Goal: Task Accomplishment & Management: Use online tool/utility

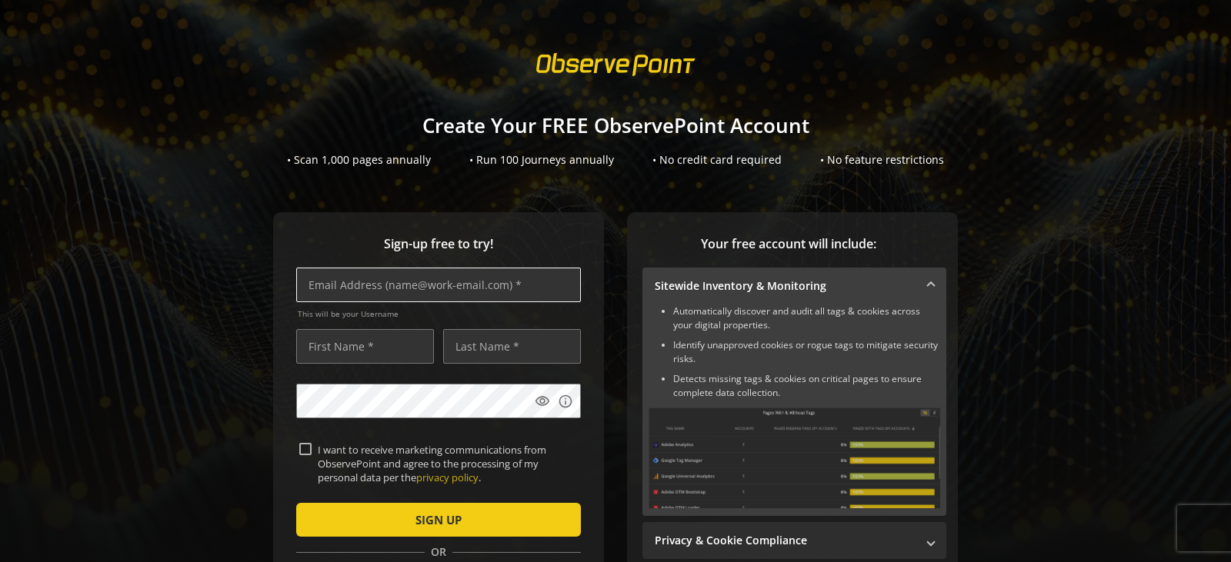
click at [376, 278] on input "text" at bounding box center [438, 285] width 285 height 35
type input "[PERSON_NAME][EMAIL_ADDRESS][DOMAIN_NAME]"
type input "[PERSON_NAME]"
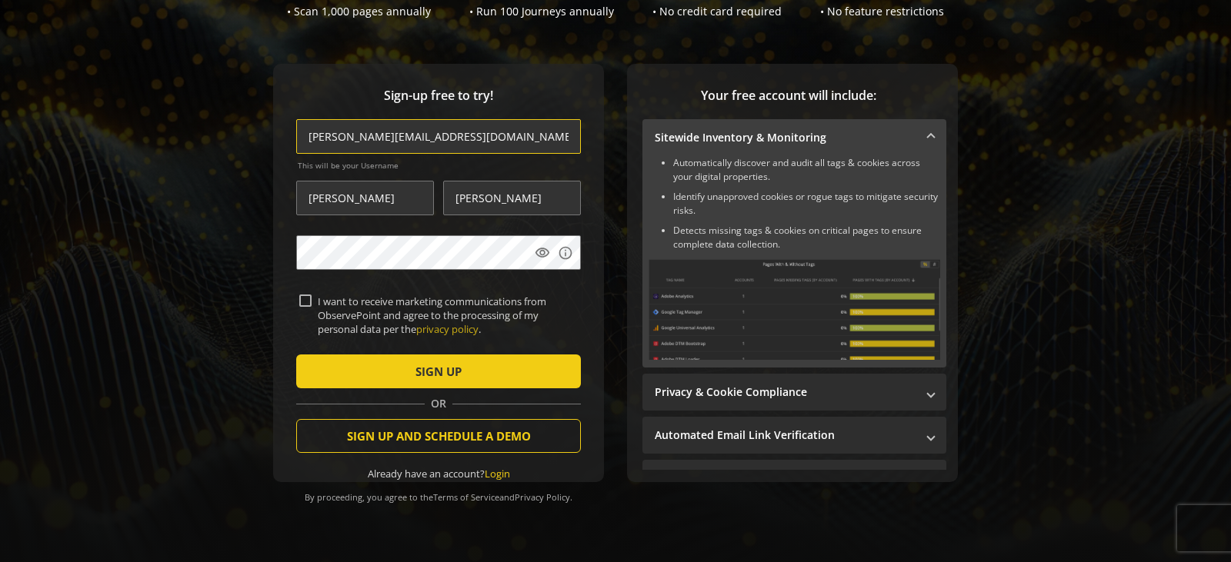
scroll to position [156, 0]
click at [300, 295] on input "I want to receive marketing communications from ObservePoint and agree to the p…" at bounding box center [305, 301] width 12 height 12
checkbox input "true"
click at [538, 245] on mat-icon "visibility" at bounding box center [542, 252] width 15 height 15
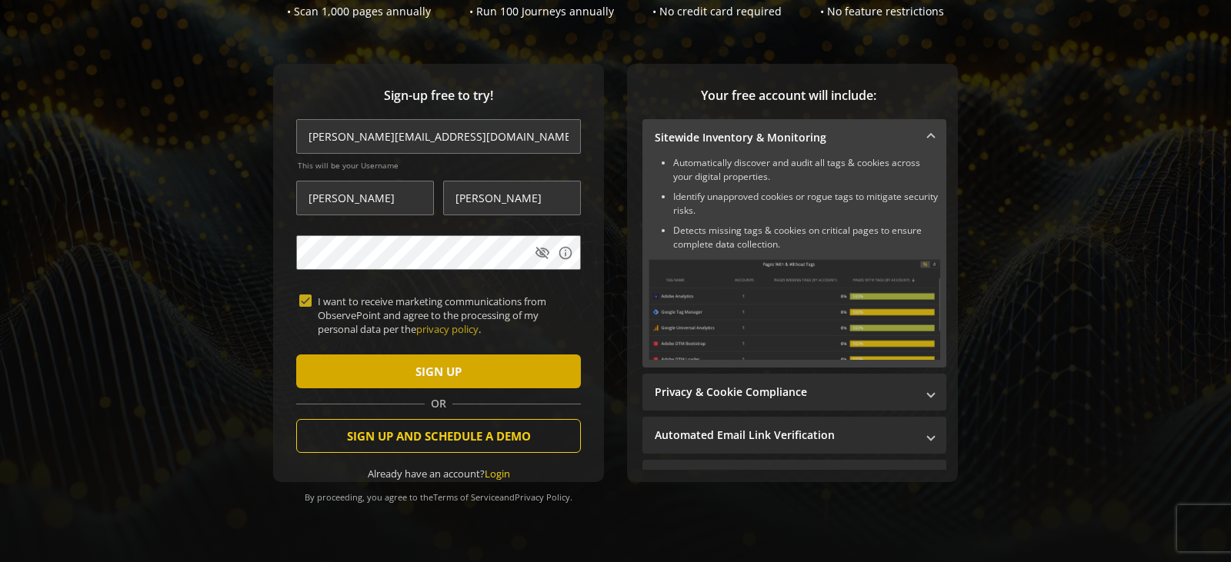
click at [474, 365] on span "submit" at bounding box center [438, 371] width 285 height 37
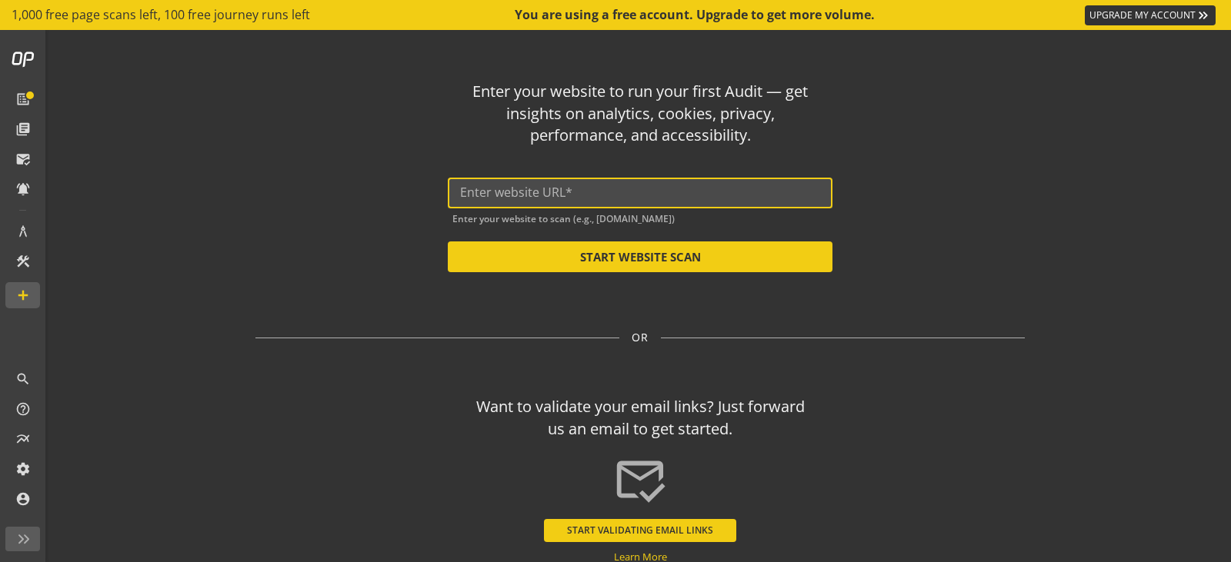
click at [581, 187] on input "text" at bounding box center [640, 192] width 360 height 15
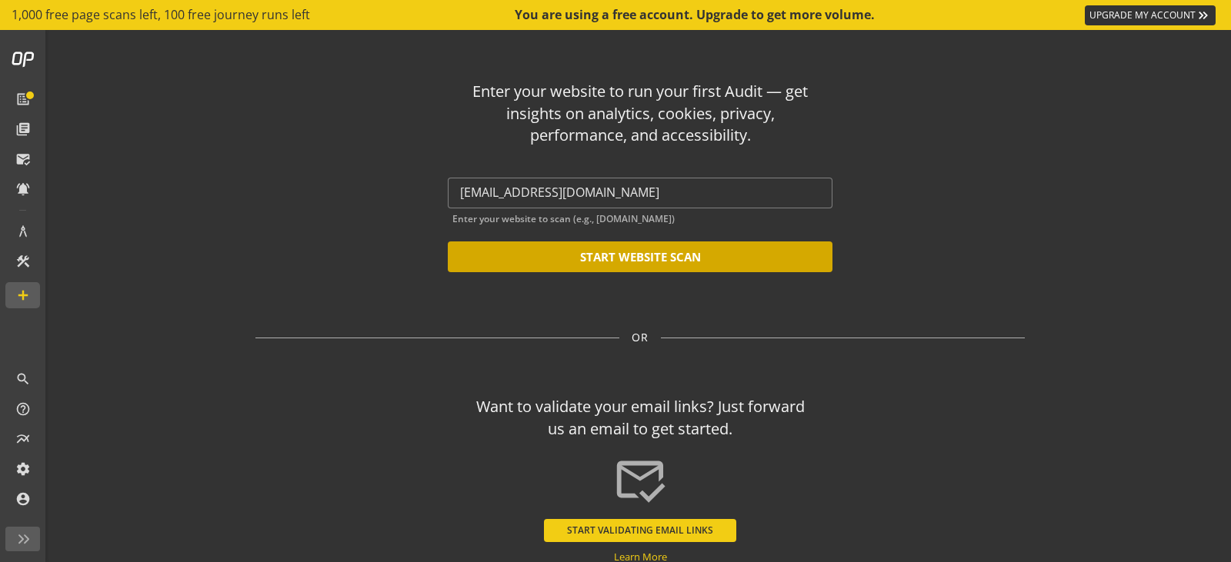
click at [621, 261] on button "START WEBSITE SCAN" at bounding box center [640, 257] width 385 height 31
type input "[URL][EMAIL_ADDRESS][DOMAIN_NAME]"
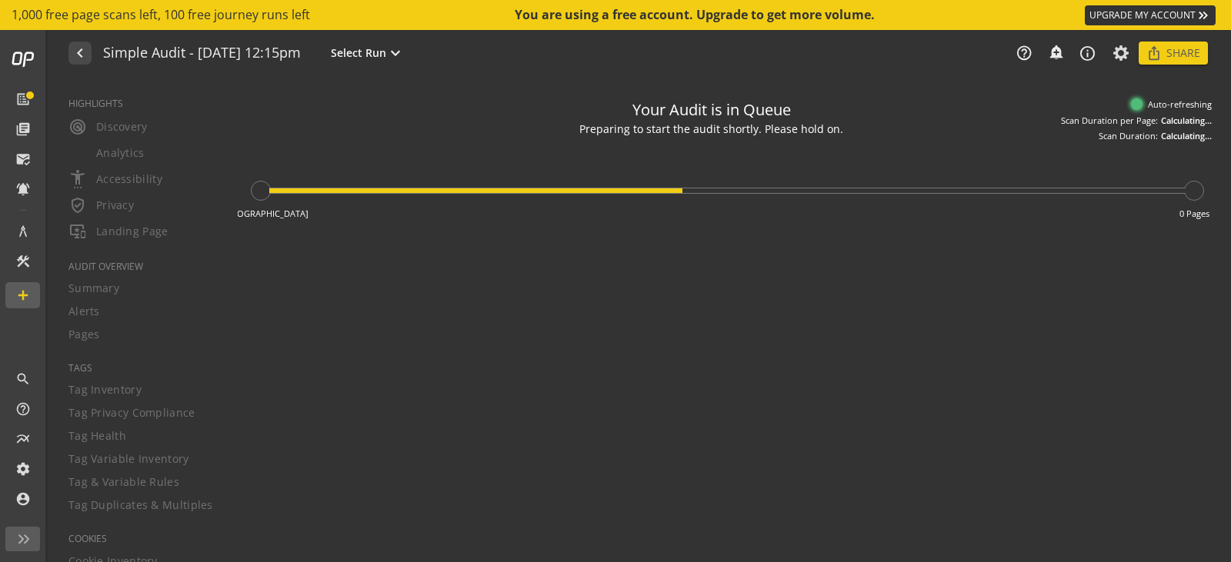
type textarea "Notes can include: -a description of what this audit is validating -changes in …"
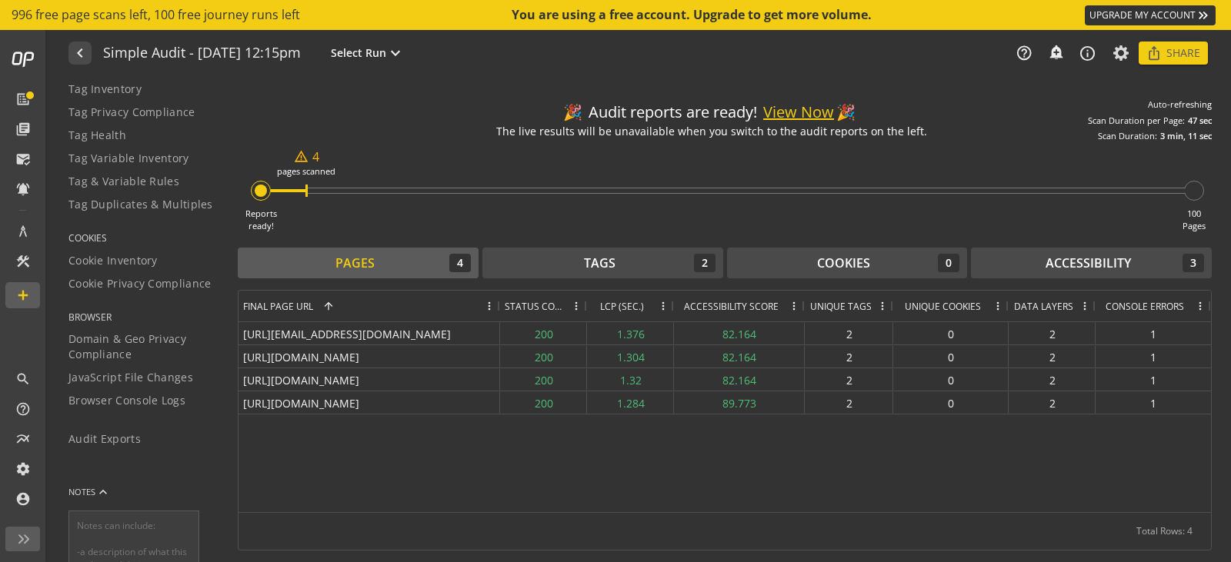
scroll to position [274, 0]
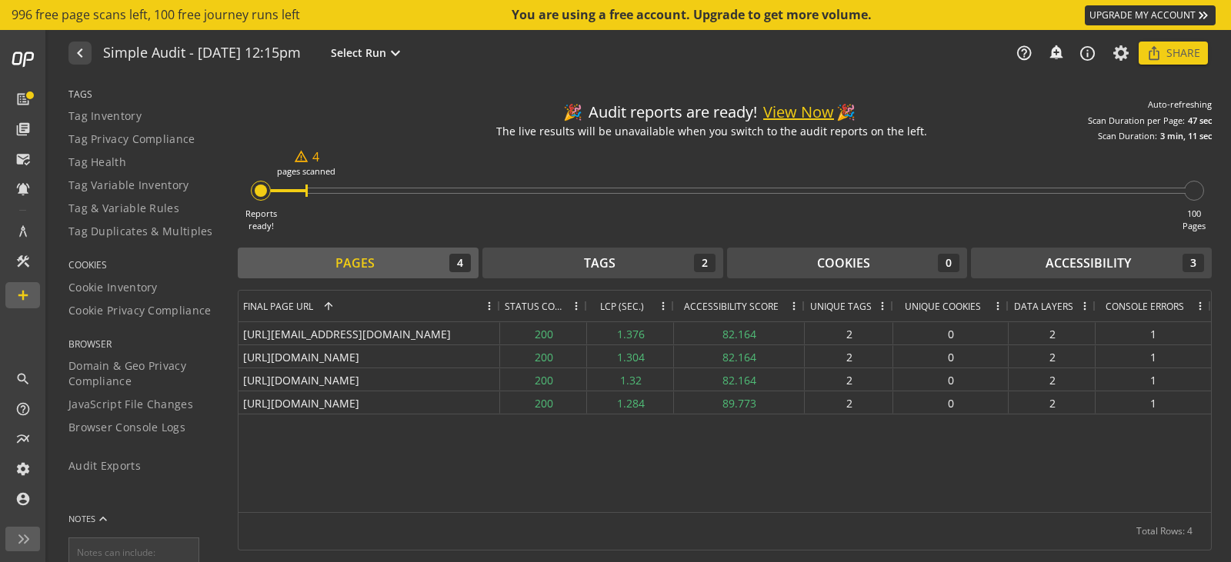
click at [797, 117] on button "View Now" at bounding box center [798, 113] width 71 height 22
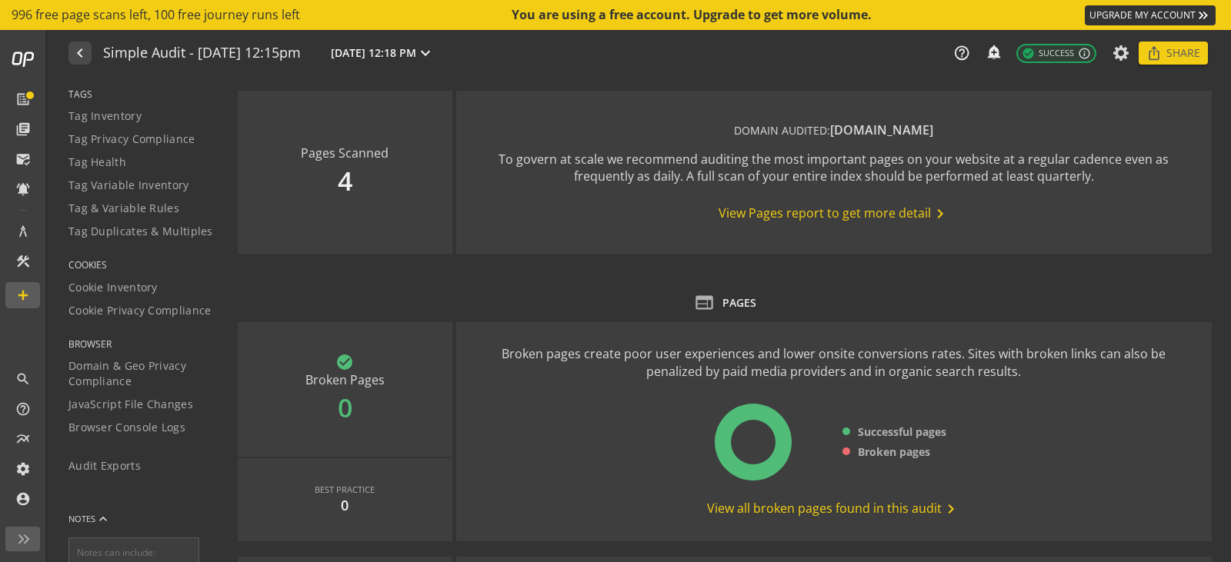
click at [785, 209] on span "View Pages report to get more detail chevron_right" at bounding box center [833, 214] width 231 height 18
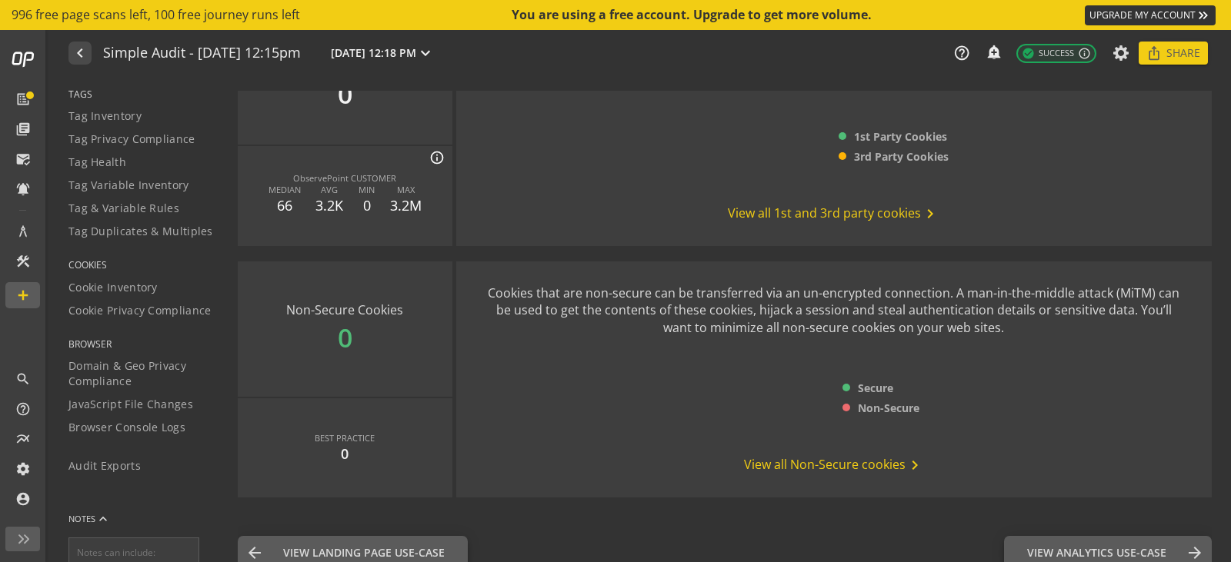
scroll to position [2003, 0]
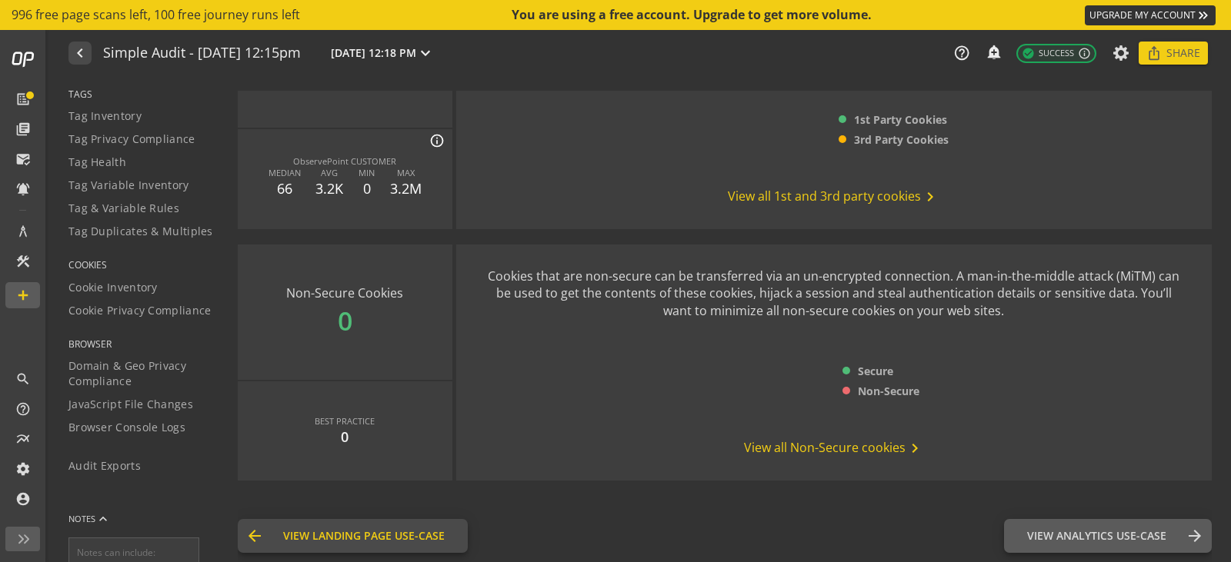
click at [390, 535] on span "View Landing Page Use-Case" at bounding box center [364, 535] width 162 height 15
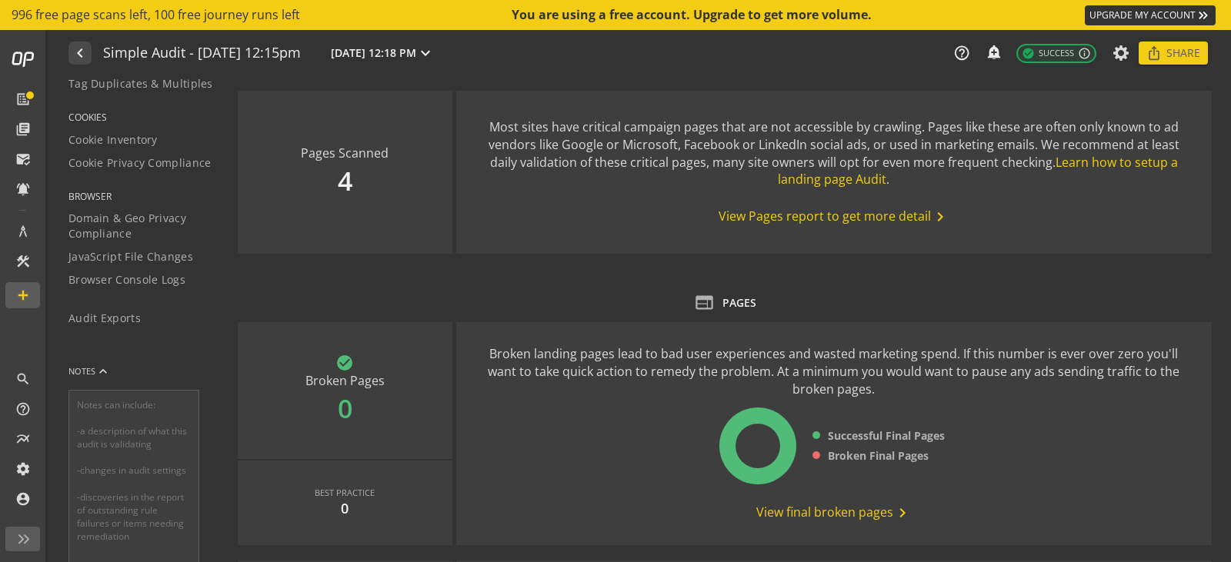
scroll to position [428, 0]
click at [85, 366] on span at bounding box center [90, 365] width 37 height 37
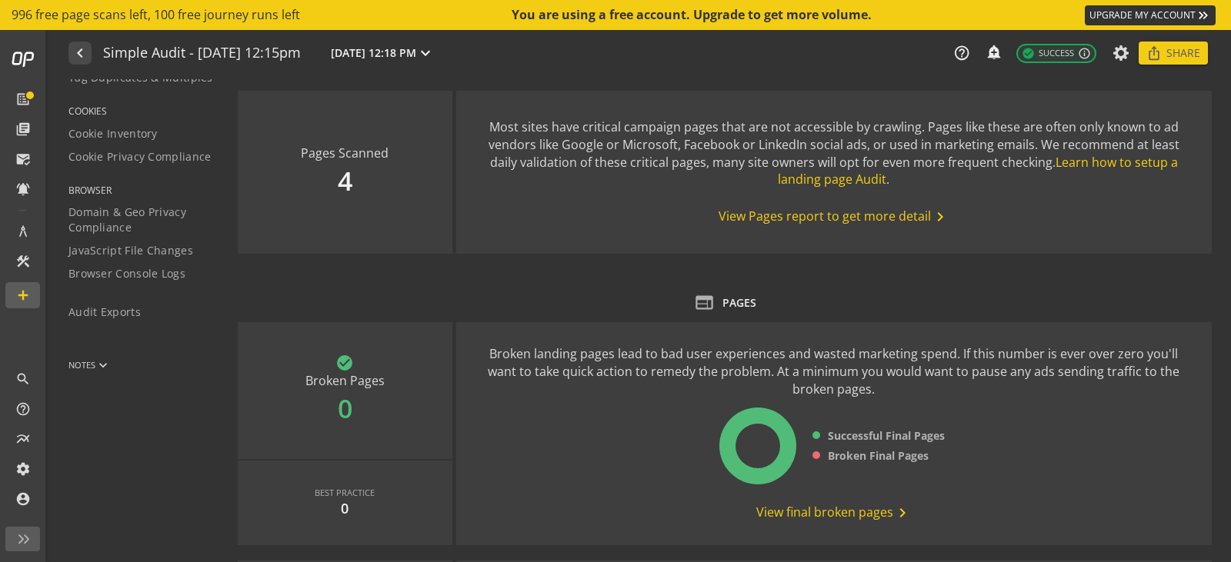
click at [105, 363] on mat-icon "keyboard_arrow_down" at bounding box center [102, 365] width 15 height 15
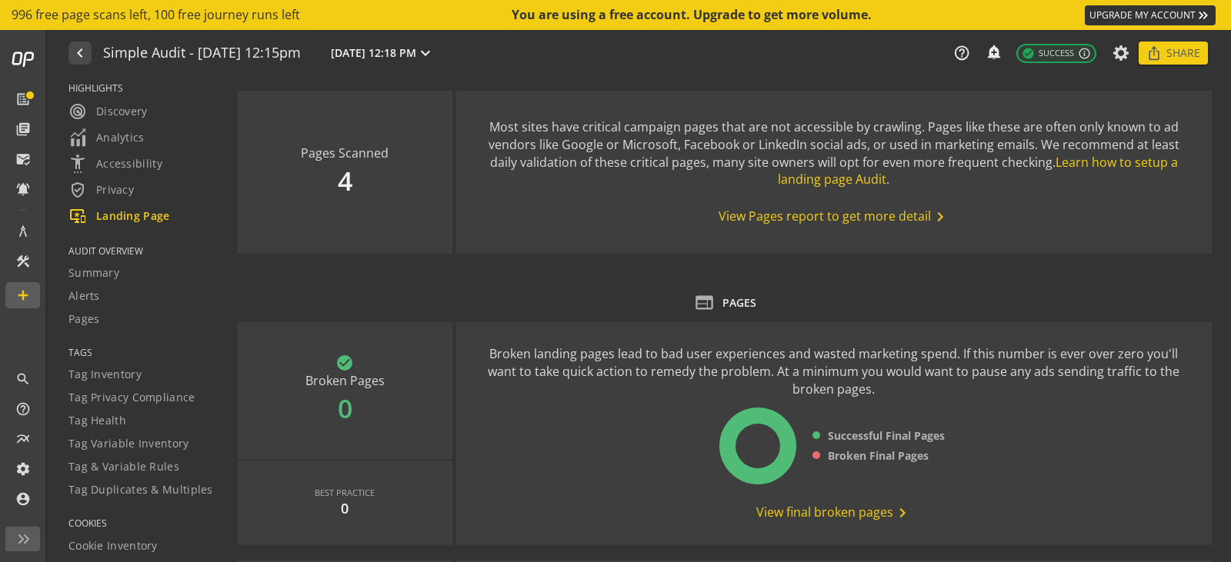
scroll to position [0, 0]
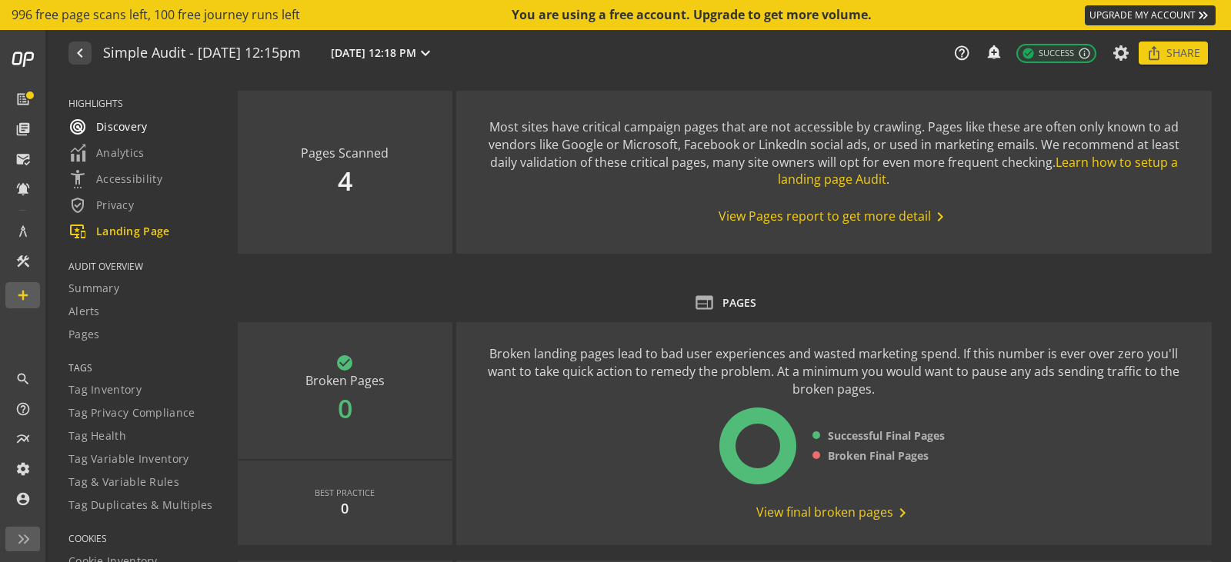
click at [120, 125] on span "radar Discovery" at bounding box center [107, 127] width 79 height 18
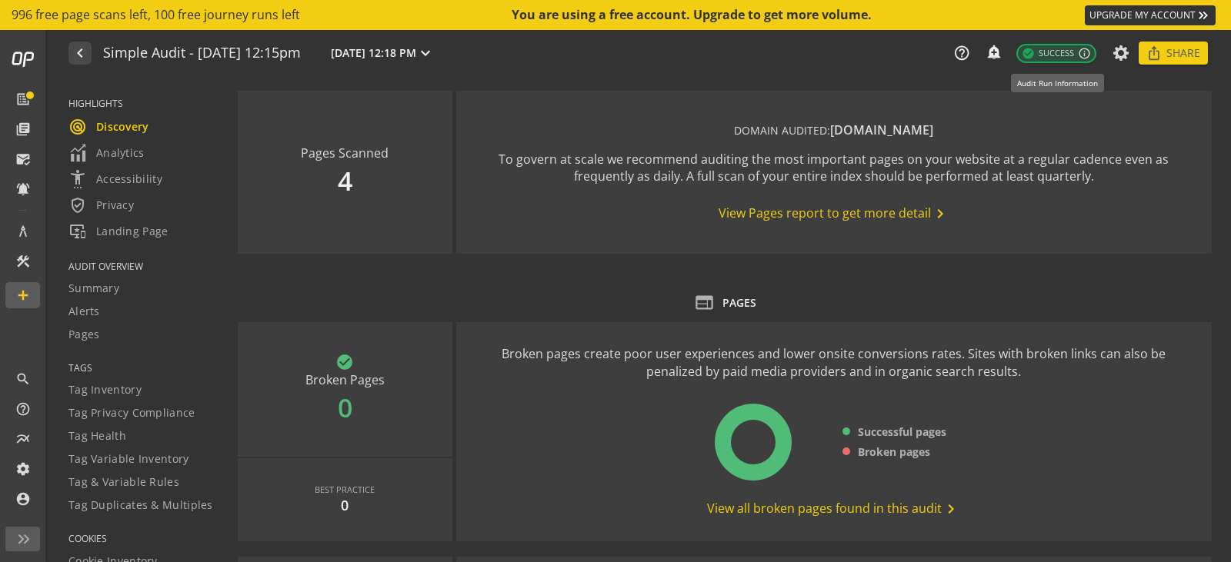
click at [1052, 51] on span "check_circle Success" at bounding box center [1047, 53] width 52 height 13
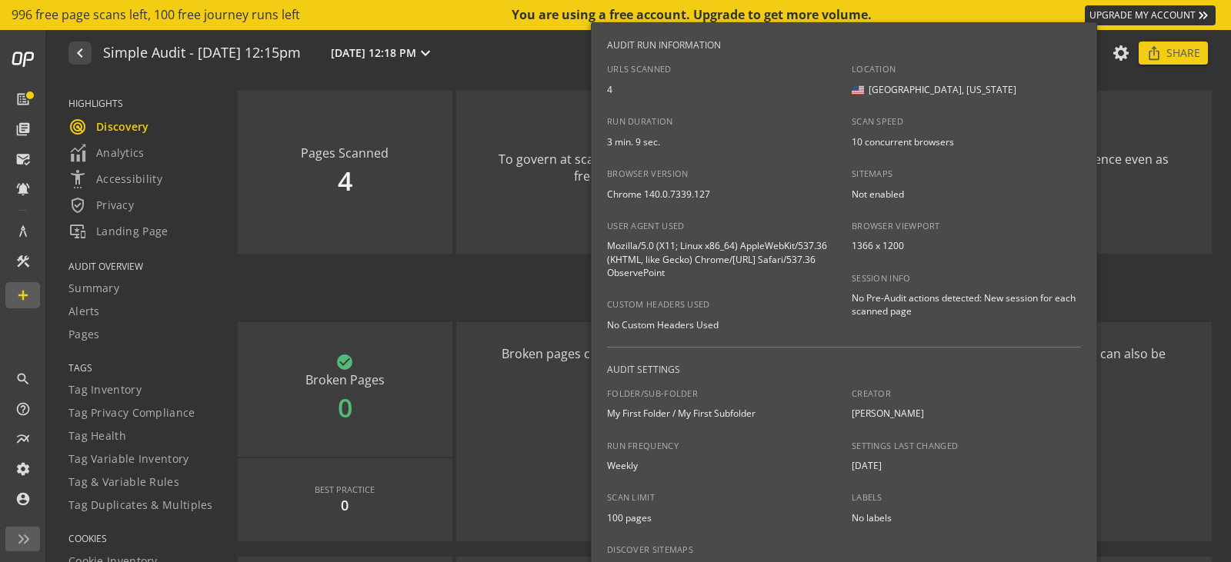
scroll to position [18, 0]
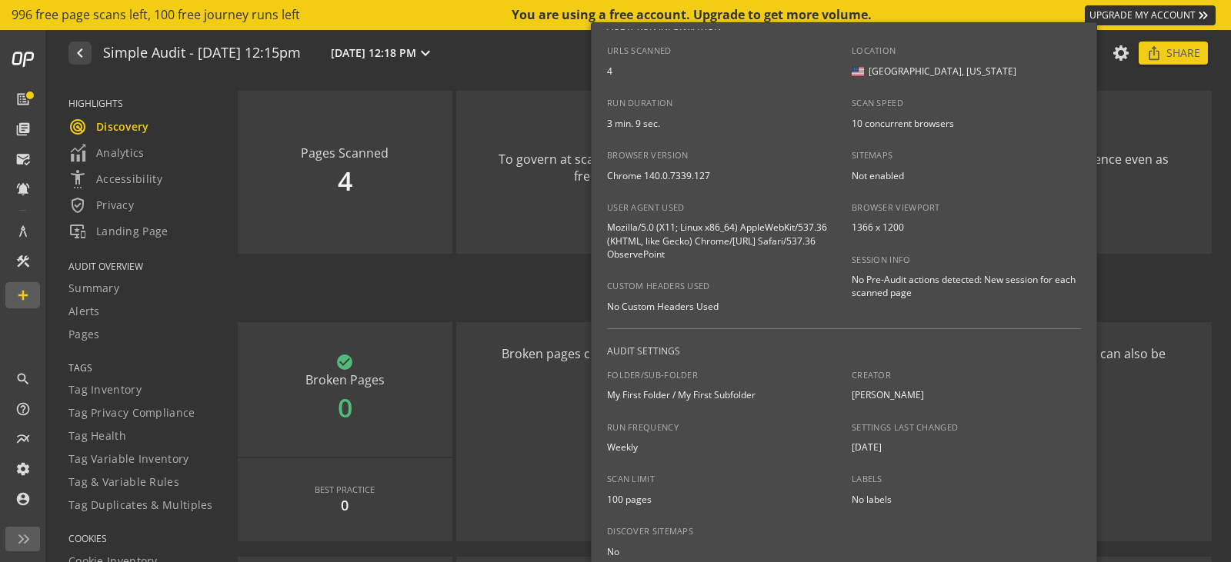
click at [1038, 135] on div "Location [GEOGRAPHIC_DATA], [US_STATE] Scan Speed 10 concurrent browsers Sitema…" at bounding box center [965, 172] width 229 height 255
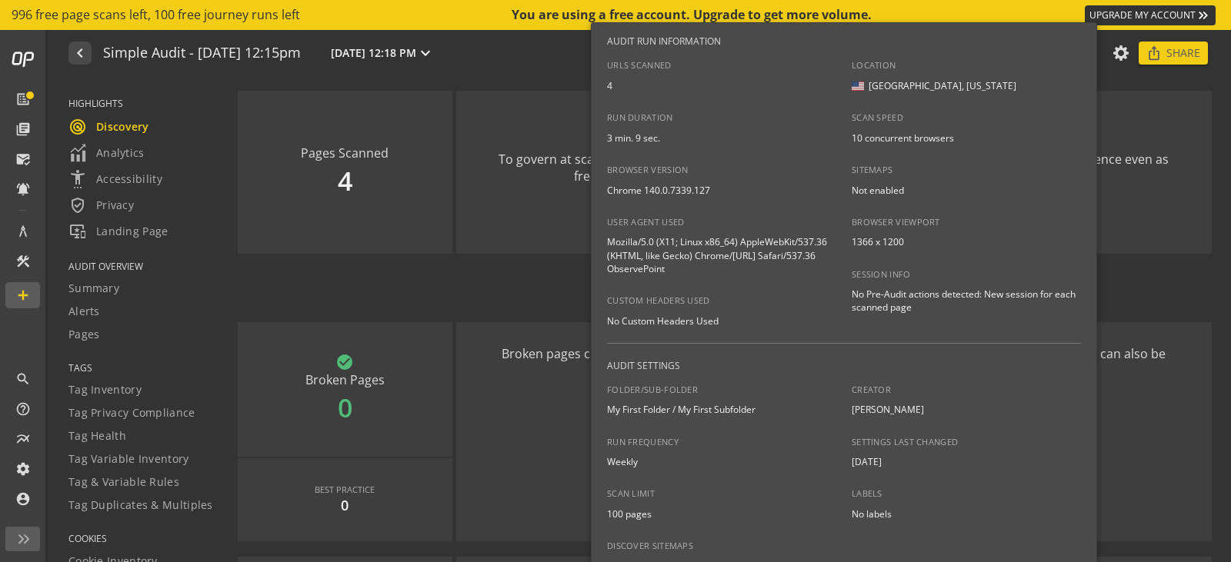
scroll to position [0, 0]
click at [1028, 155] on div "Location [GEOGRAPHIC_DATA], [US_STATE] Scan Speed 10 concurrent browsers Sitema…" at bounding box center [965, 190] width 229 height 255
